Goal: Find specific page/section

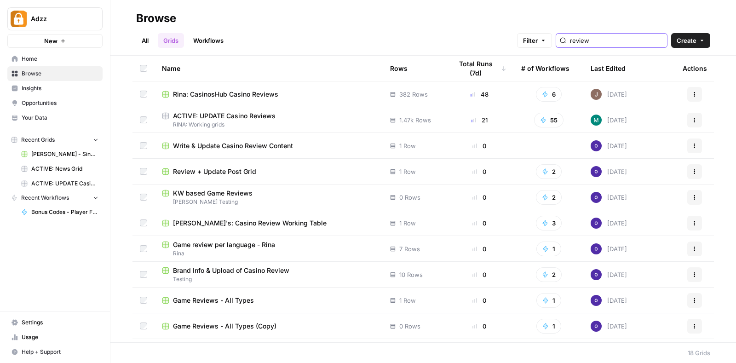
click at [615, 37] on input "review" at bounding box center [616, 40] width 93 height 9
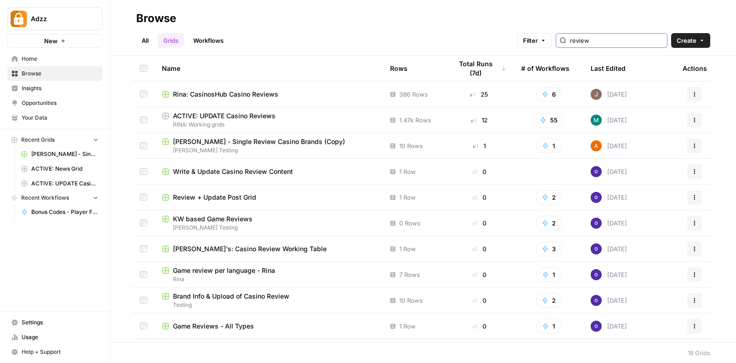
click at [615, 37] on input "review" at bounding box center [616, 40] width 93 height 9
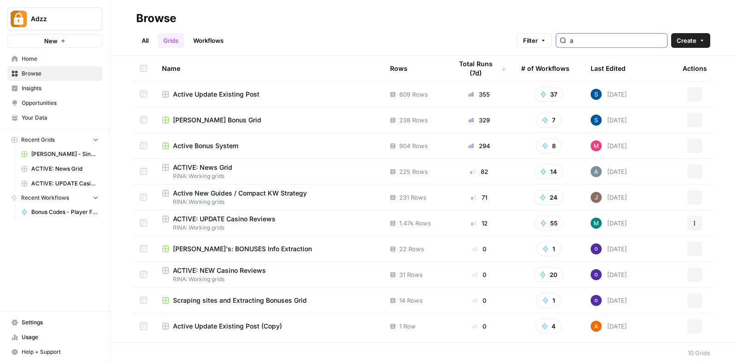
type input "a"
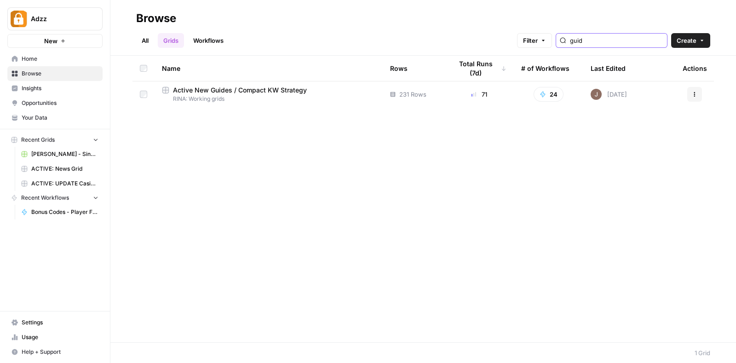
type input "guid"
click at [238, 100] on span "RINA: Working grids" at bounding box center [269, 99] width 214 height 8
